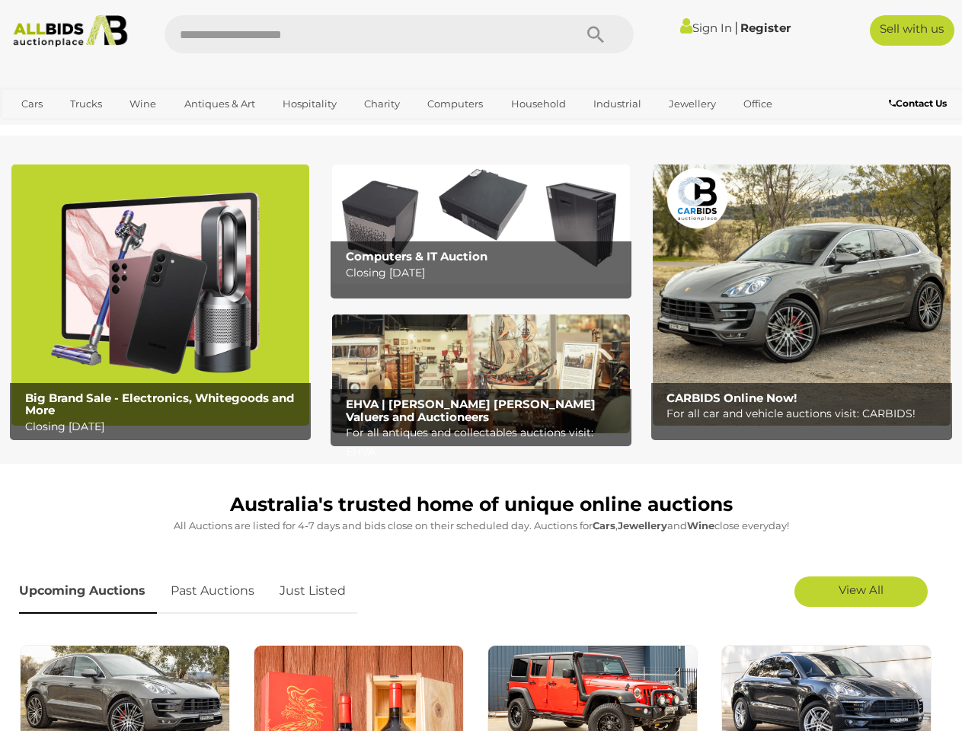
click at [596, 34] on icon "Search" at bounding box center [595, 35] width 17 height 23
click at [32, 104] on link "Cars" at bounding box center [31, 103] width 41 height 25
click at [86, 104] on link "Trucks" at bounding box center [86, 103] width 52 height 25
click at [142, 104] on link "Wine" at bounding box center [143, 103] width 46 height 25
click at [219, 104] on link "Antiques & Art" at bounding box center [219, 103] width 91 height 25
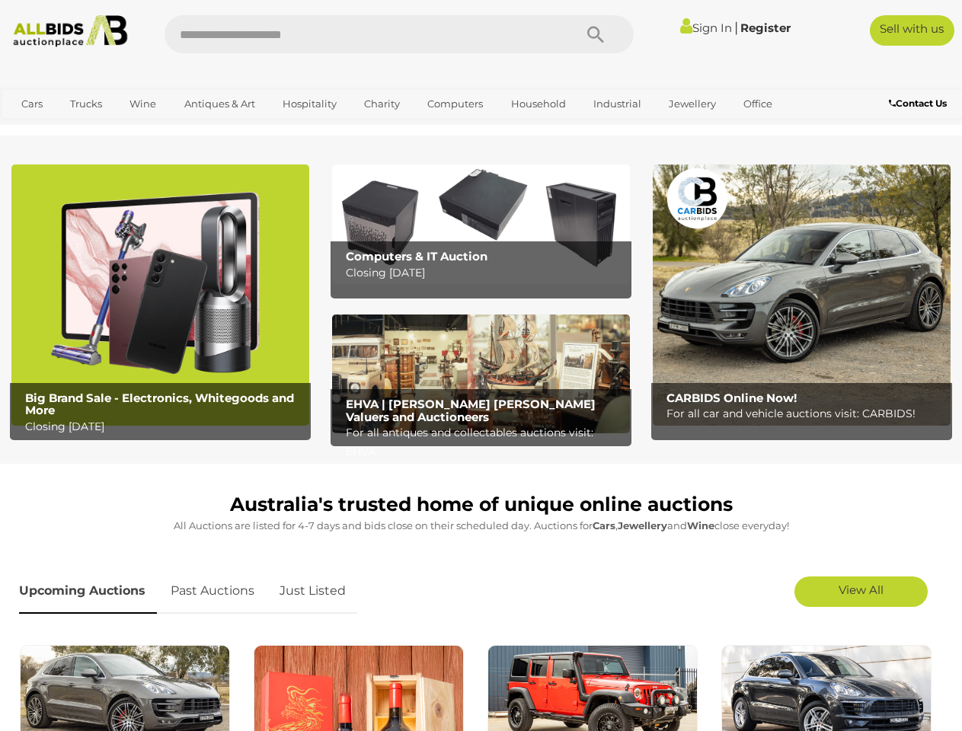
click at [309, 104] on link "Hospitality" at bounding box center [310, 103] width 74 height 25
click at [381, 104] on link "Charity" at bounding box center [382, 103] width 56 height 25
click at [453, 104] on link "Computers" at bounding box center [455, 103] width 75 height 25
click at [536, 104] on link "Household" at bounding box center [538, 103] width 75 height 25
click at [615, 104] on link "Industrial" at bounding box center [618, 103] width 68 height 25
